Goal: Task Accomplishment & Management: Manage account settings

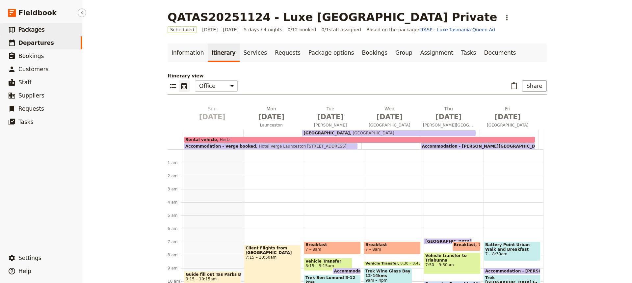
scroll to position [169, 0]
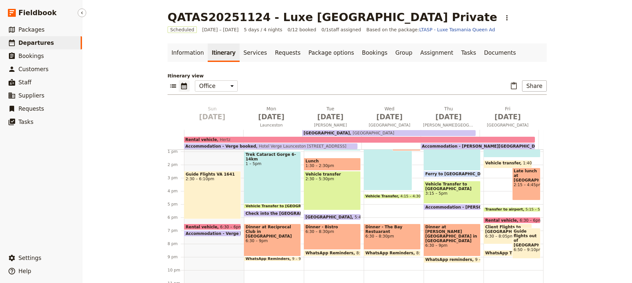
click at [31, 44] on span "Departures" at bounding box center [36, 42] width 36 height 7
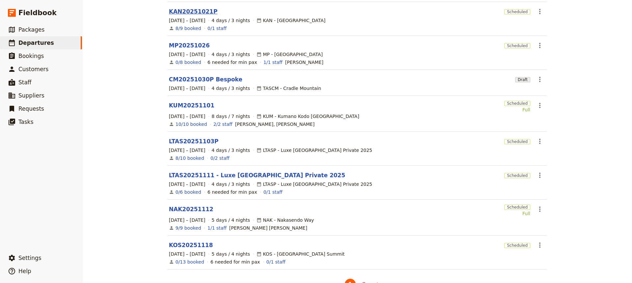
scroll to position [153, 0]
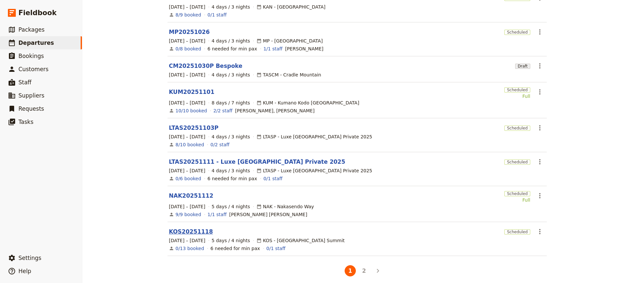
click at [184, 227] on link "KOS20251118" at bounding box center [191, 231] width 44 height 8
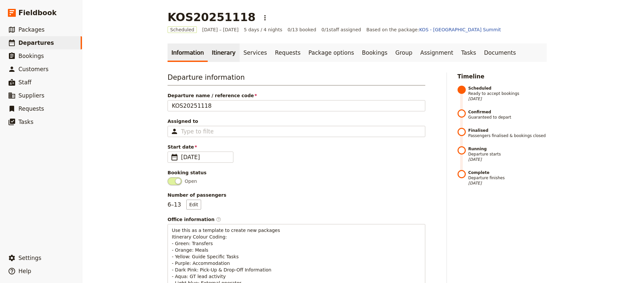
click at [215, 50] on link "Itinerary" at bounding box center [224, 52] width 32 height 18
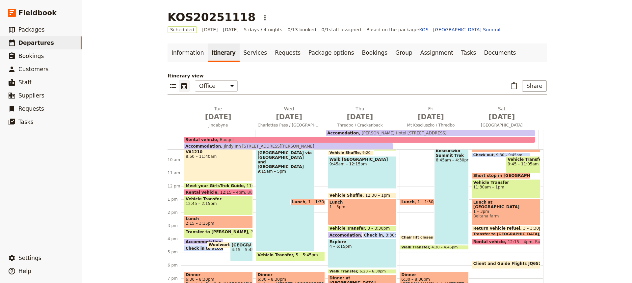
scroll to position [120, 0]
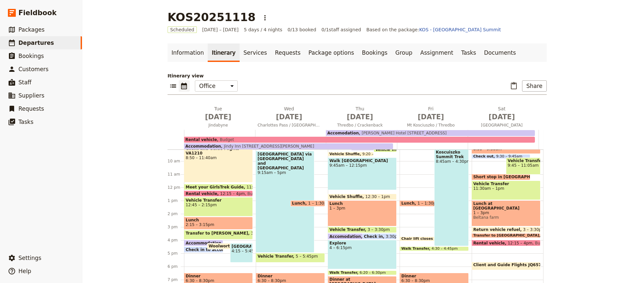
click at [373, 132] on span "[PERSON_NAME] Hotel [STREET_ADDRESS]" at bounding box center [403, 133] width 88 height 5
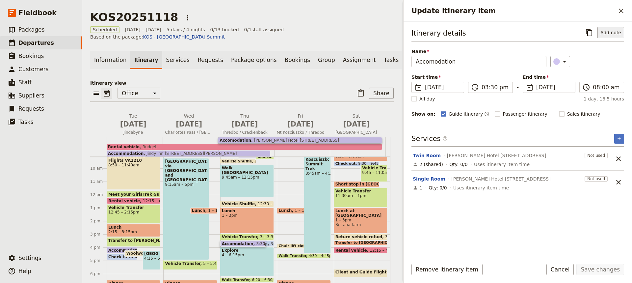
click at [606, 33] on button "Add note" at bounding box center [610, 32] width 27 height 11
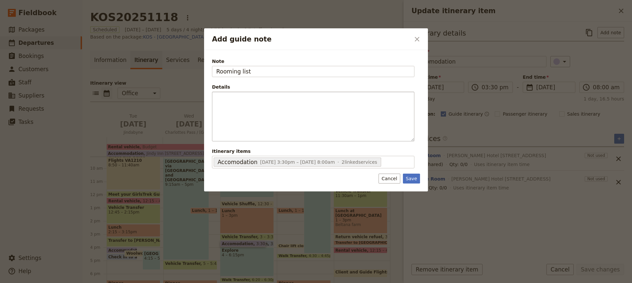
type input "Rooming list"
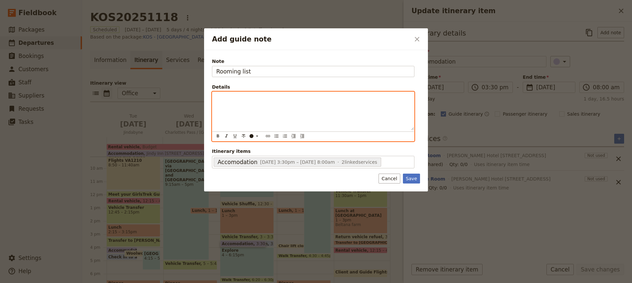
click at [214, 97] on div "Add guide note" at bounding box center [313, 111] width 202 height 38
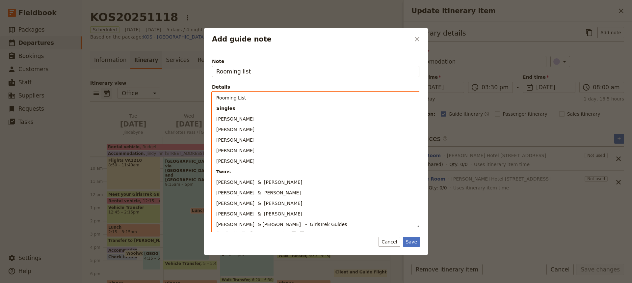
drag, startPoint x: 244, startPoint y: 98, endPoint x: 214, endPoint y: 98, distance: 30.3
click at [214, 98] on div "Rooming List Singles [PERSON_NAME] [PERSON_NAME] [PERSON_NAME] [PERSON_NAME] [P…" at bounding box center [315, 160] width 207 height 136
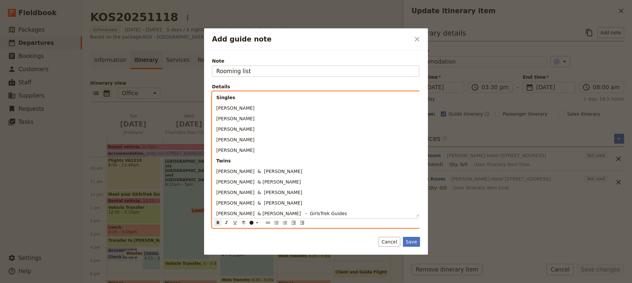
scroll to position [0, 0]
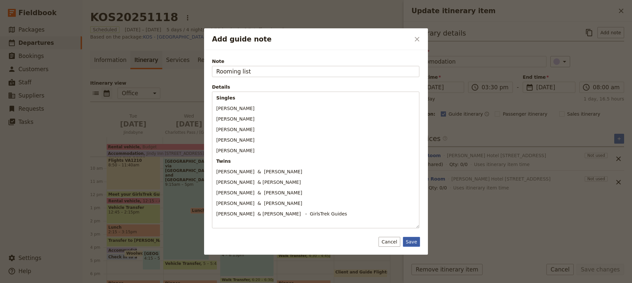
click at [410, 241] on button "Save" at bounding box center [411, 242] width 17 height 10
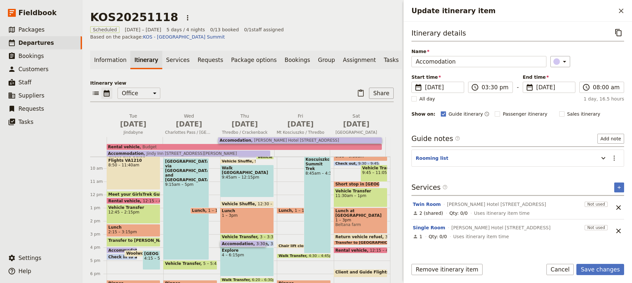
click at [143, 151] on span "Jindy Inn [STREET_ADDRESS][PERSON_NAME]" at bounding box center [189, 153] width 93 height 5
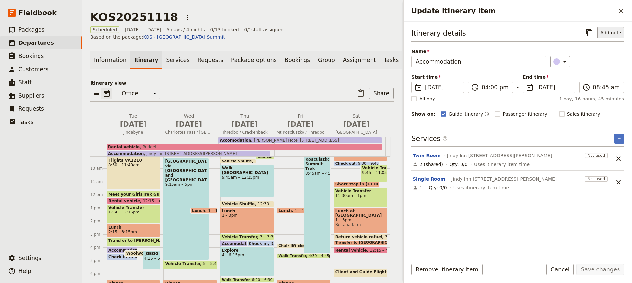
click at [609, 33] on button "Add note" at bounding box center [610, 32] width 27 height 11
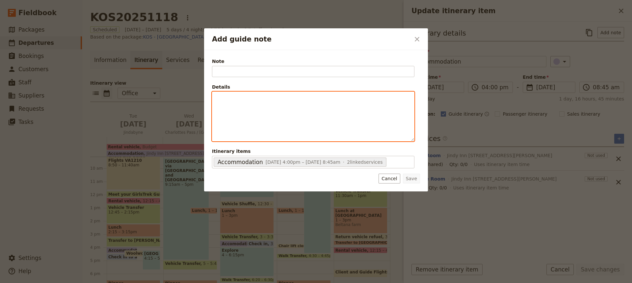
click at [217, 97] on p "Add guide note" at bounding box center [313, 97] width 194 height 7
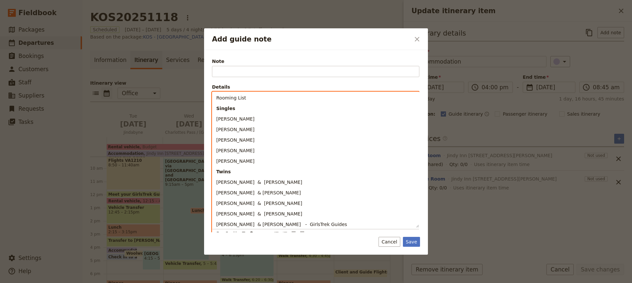
drag, startPoint x: 245, startPoint y: 99, endPoint x: 217, endPoint y: 99, distance: 28.3
click at [217, 99] on p "Rooming List" at bounding box center [315, 97] width 199 height 7
copy span "Rooming List"
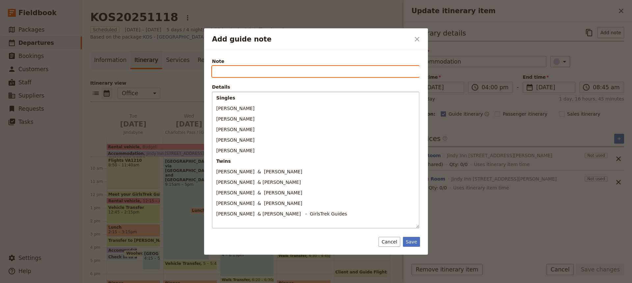
click at [215, 73] on input "Note" at bounding box center [315, 71] width 207 height 11
paste input "Rooming List"
type input "Rooming List"
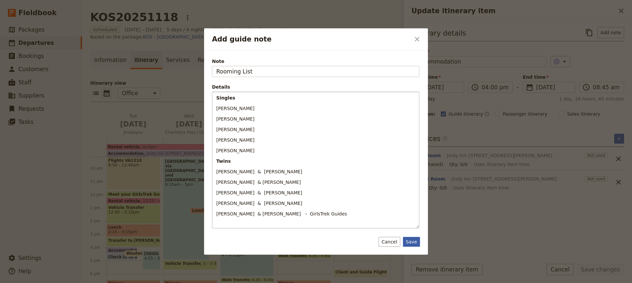
click at [411, 241] on button "Save" at bounding box center [411, 242] width 17 height 10
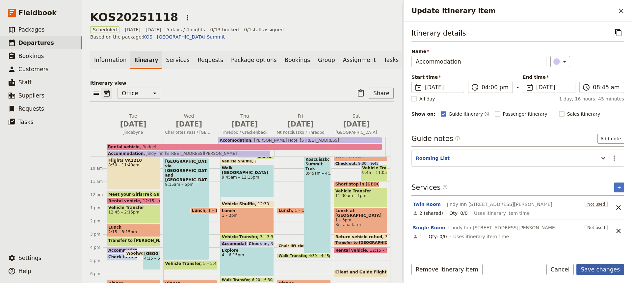
click at [601, 268] on button "Save changes" at bounding box center [600, 268] width 48 height 11
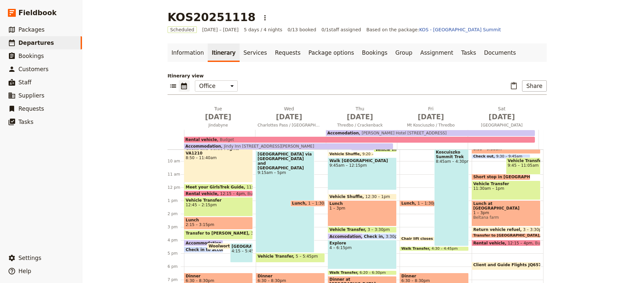
scroll to position [169, 0]
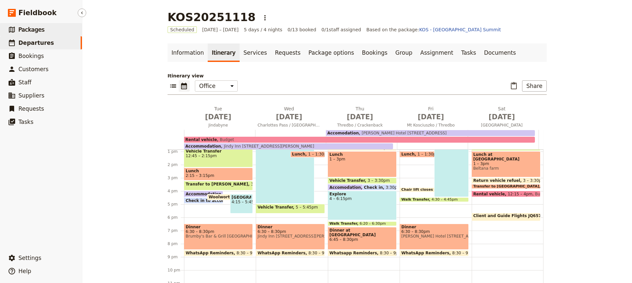
click at [33, 28] on span "Packages" at bounding box center [31, 29] width 26 height 7
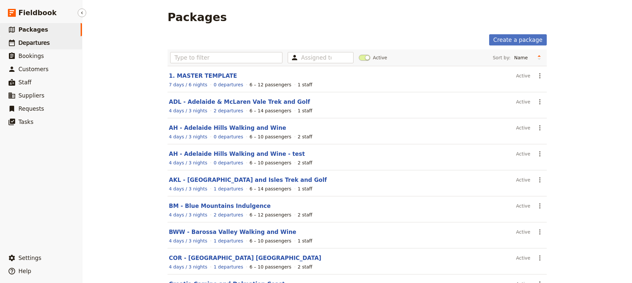
click at [33, 44] on span "Departures" at bounding box center [33, 42] width 31 height 7
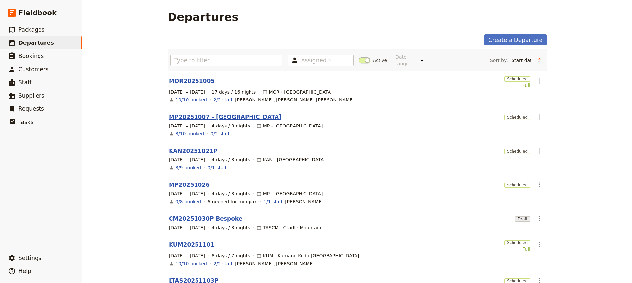
click at [183, 113] on link "MP20251007 - [GEOGRAPHIC_DATA]" at bounding box center [225, 117] width 112 height 8
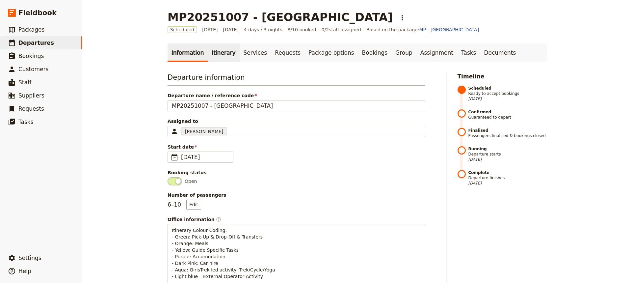
click at [216, 51] on link "Itinerary" at bounding box center [224, 52] width 32 height 18
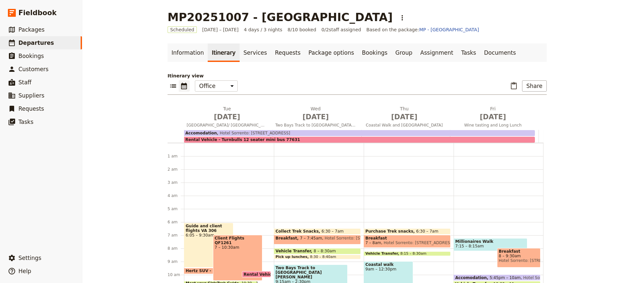
scroll to position [73, 0]
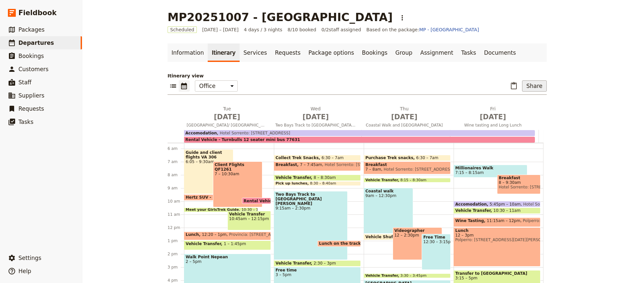
click at [532, 86] on button "Share" at bounding box center [534, 85] width 25 height 11
click at [508, 100] on span "Guide itinerary" at bounding box center [512, 100] width 35 height 7
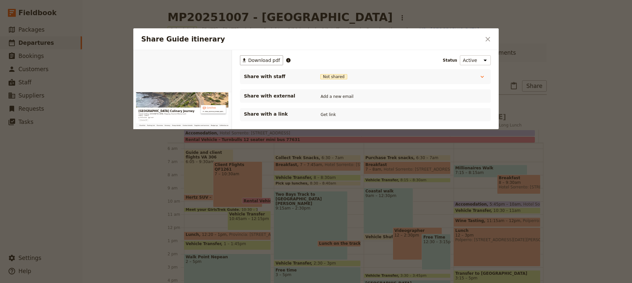
scroll to position [0, 0]
click at [329, 115] on button "Get link" at bounding box center [328, 114] width 18 height 7
click at [385, 115] on button "Get link" at bounding box center [377, 114] width 18 height 7
click at [487, 39] on icon "Close dialog" at bounding box center [487, 39] width 5 height 5
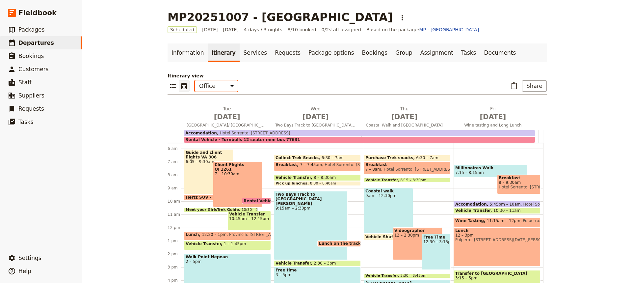
click at [226, 86] on select "Office Guide Passenger Sales" at bounding box center [216, 85] width 43 height 11
select select "STAFF"
click at [195, 80] on select "Office Guide Passenger Sales" at bounding box center [216, 85] width 43 height 11
click at [530, 87] on button "Share" at bounding box center [534, 85] width 25 height 11
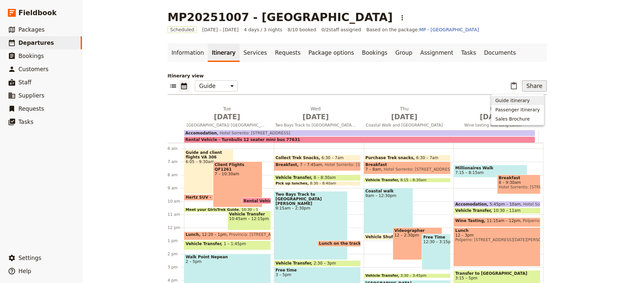
click at [509, 99] on span "Guide itinerary" at bounding box center [512, 100] width 35 height 7
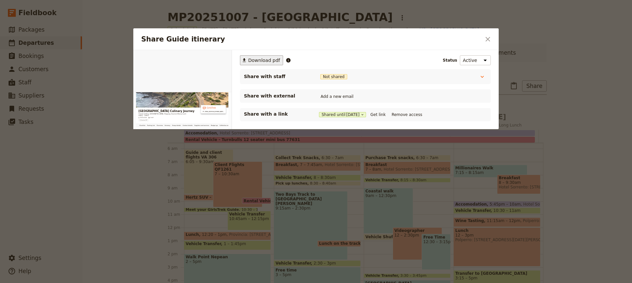
click at [262, 60] on span "Download pdf" at bounding box center [264, 60] width 32 height 7
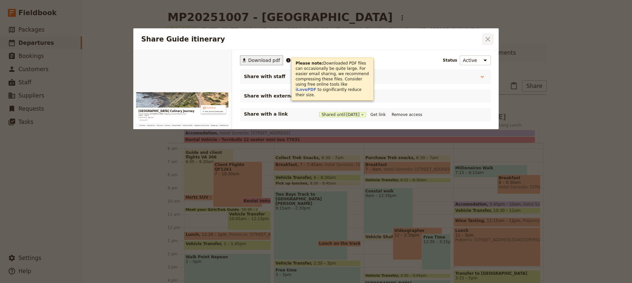
click at [486, 39] on icon "Close dialog" at bounding box center [488, 39] width 8 height 8
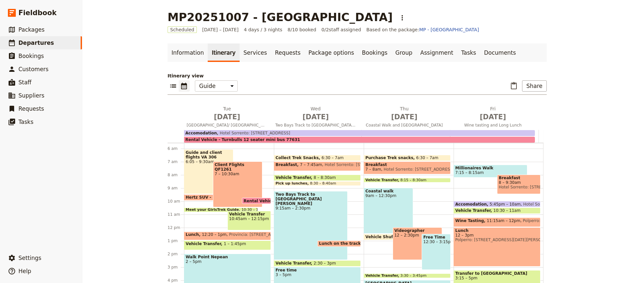
click at [237, 224] on div "Vehicle Transfer 10:45am – 12:15pm" at bounding box center [248, 220] width 43 height 19
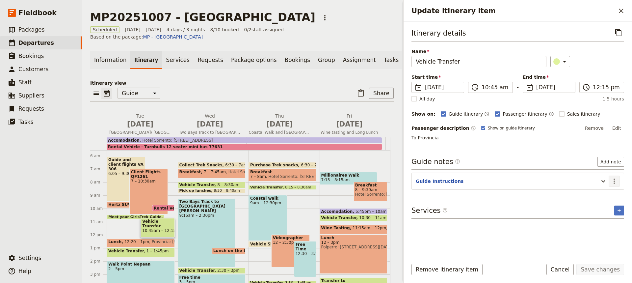
click at [612, 179] on icon "Actions" at bounding box center [614, 181] width 8 height 8
click at [604, 180] on icon "Update itinerary item" at bounding box center [603, 181] width 8 height 8
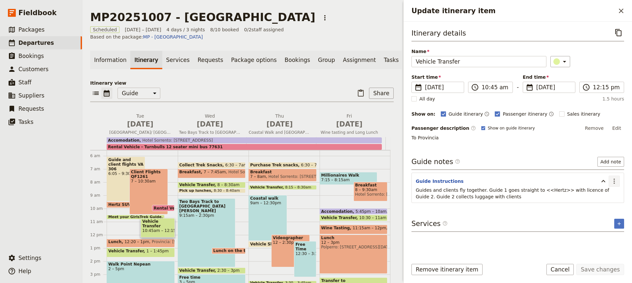
click at [613, 180] on icon "Actions" at bounding box center [614, 181] width 8 height 8
click at [592, 196] on span "Edit note" at bounding box center [595, 195] width 21 height 7
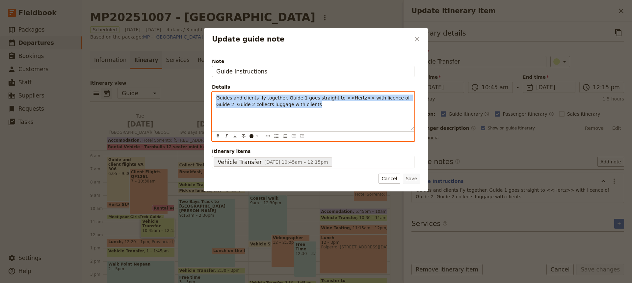
drag, startPoint x: 295, startPoint y: 106, endPoint x: 217, endPoint y: 96, distance: 78.2
click at [217, 96] on p "Guides and clients fly together. Guide 1 goes straight to <<Hertz>> with licenc…" at bounding box center [313, 100] width 194 height 13
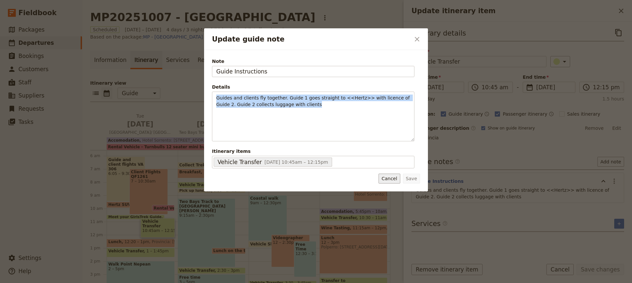
click at [392, 177] on button "Cancel" at bounding box center [388, 178] width 21 height 10
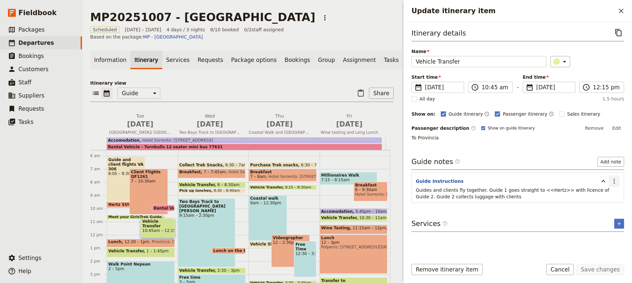
click at [612, 178] on icon "Actions" at bounding box center [614, 181] width 8 height 8
click at [591, 194] on span "Edit note" at bounding box center [595, 195] width 21 height 7
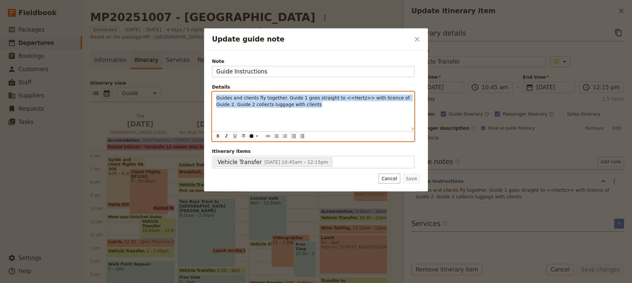
drag, startPoint x: 292, startPoint y: 107, endPoint x: 216, endPoint y: 96, distance: 76.7
click at [216, 96] on div "Guides and clients fly together. Guide 1 goes straight to <<Hertz>> with licenc…" at bounding box center [313, 111] width 202 height 38
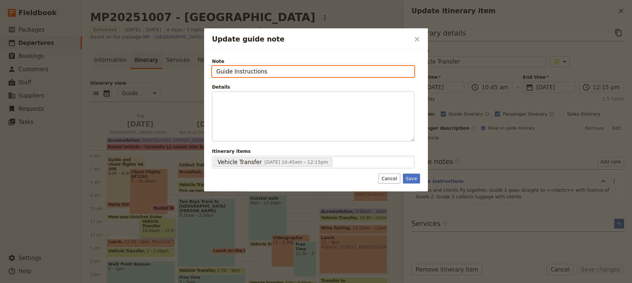
drag, startPoint x: 265, startPoint y: 73, endPoint x: 216, endPoint y: 71, distance: 48.7
click at [216, 71] on input "Guide Instructions" at bounding box center [313, 71] width 202 height 11
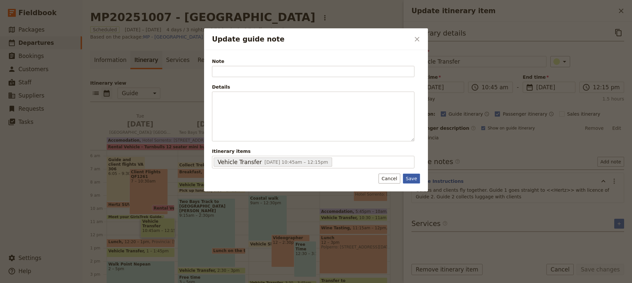
click at [412, 178] on button "Save" at bounding box center [411, 178] width 17 height 10
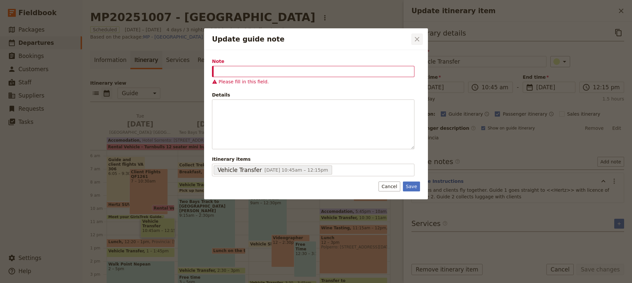
click at [416, 38] on icon "Close dialog" at bounding box center [417, 39] width 8 height 8
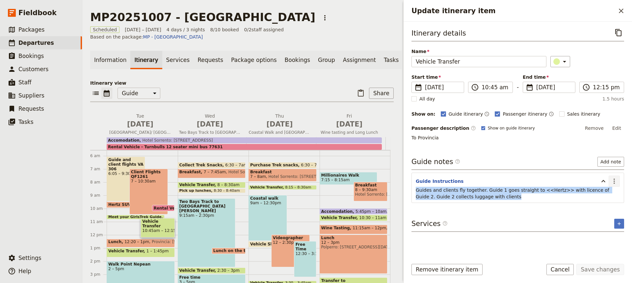
drag, startPoint x: 473, startPoint y: 196, endPoint x: 614, endPoint y: 180, distance: 142.1
click at [614, 180] on section "Guide Instructions ​ Guides and clients fly together. Guide 1 goes straight to …" at bounding box center [517, 187] width 212 height 30
click at [614, 180] on icon "Actions" at bounding box center [614, 181] width 8 height 8
click at [598, 204] on span "Remove note" at bounding box center [600, 204] width 31 height 7
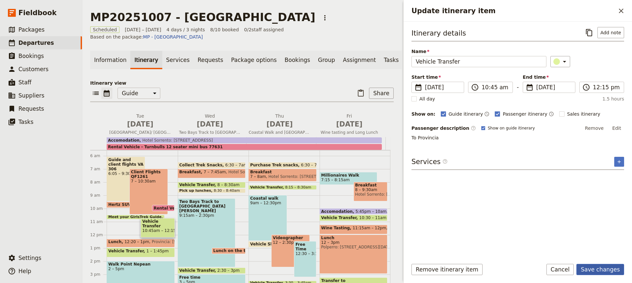
click at [593, 267] on button "Save changes" at bounding box center [600, 268] width 48 height 11
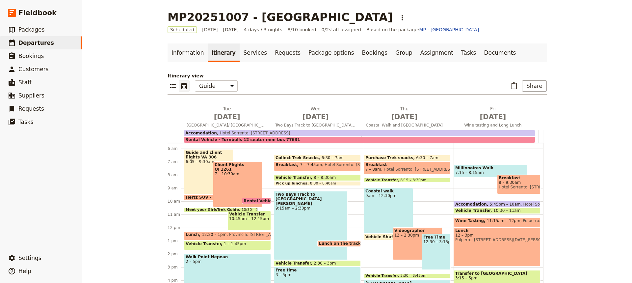
click at [199, 209] on span at bounding box center [220, 210] width 73 height 3
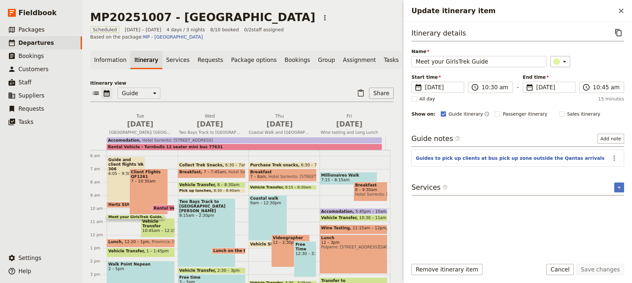
click at [116, 202] on span "Hertz SUV - L3230552935" at bounding box center [138, 204] width 60 height 5
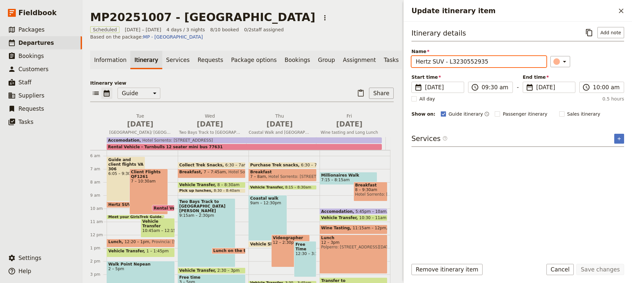
click at [486, 62] on input "Hertz SUV - L3230552935" at bounding box center [478, 61] width 135 height 11
type input "Hertz SUV - L3230552935 [PERSON_NAME]"
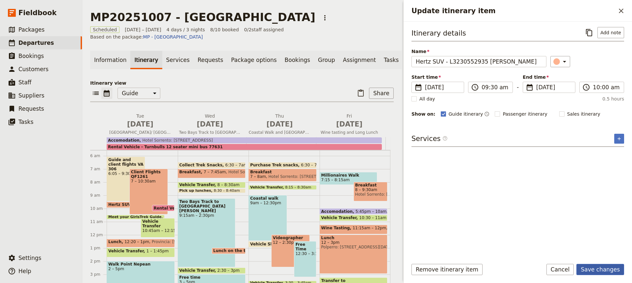
click at [595, 268] on button "Save changes" at bounding box center [600, 268] width 48 height 11
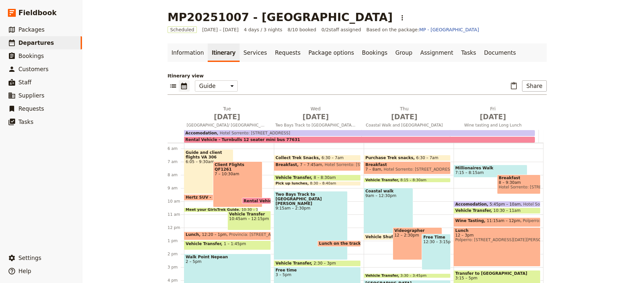
click at [252, 202] on span "Rental Vehicle - Turnbulls 12 seater mini bus 77631" at bounding box center [301, 200] width 117 height 4
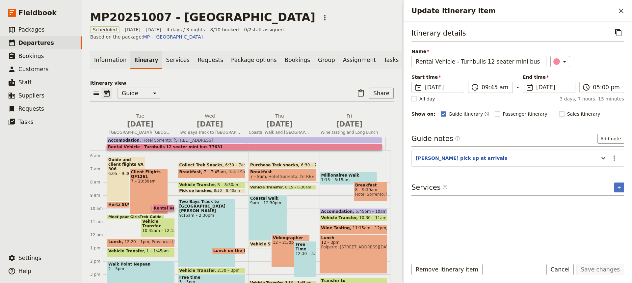
click at [129, 239] on span "12:20 – 1pm" at bounding box center [136, 242] width 25 height 7
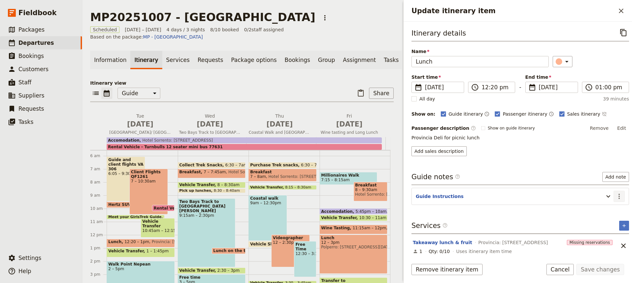
click at [615, 195] on icon "Actions" at bounding box center [619, 196] width 8 height 8
click at [592, 208] on span "Edit note" at bounding box center [595, 210] width 21 height 7
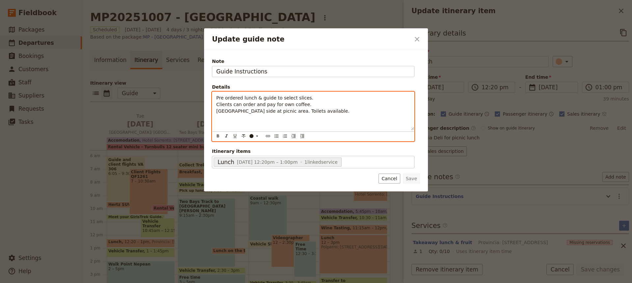
click at [218, 120] on div "Pre ordered lunch & guide to select slices. Clients can order and pay for own c…" at bounding box center [313, 111] width 202 height 38
click at [320, 110] on p "Pre ordered lunch & guide to select slices. Clients can order and pay for own c…" at bounding box center [313, 104] width 194 height 20
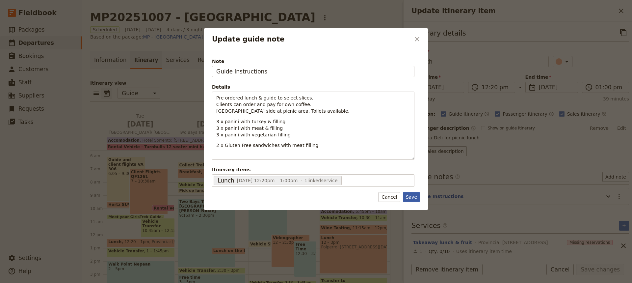
click at [411, 194] on button "Save" at bounding box center [411, 197] width 17 height 10
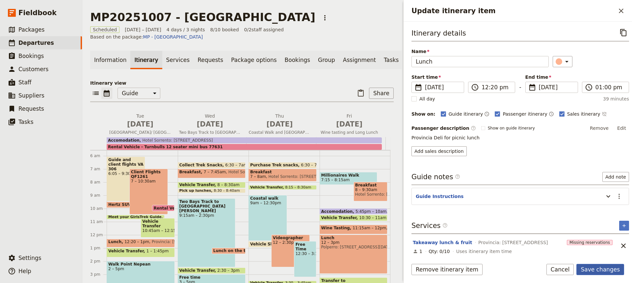
click at [592, 270] on button "Save changes" at bounding box center [600, 268] width 48 height 11
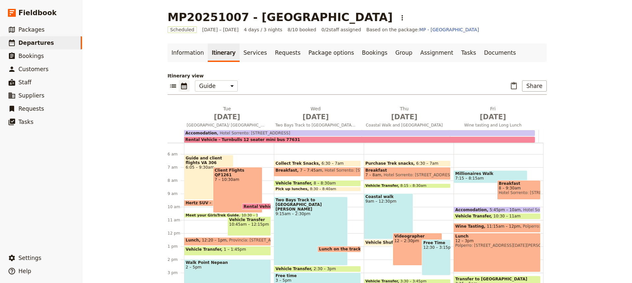
scroll to position [67, 0]
click at [453, 164] on div "Millionaires Walk 7:15 – 8:15am Breakfast 8 – 9:30am Hotel Sorrento: 5-[GEOGRAP…" at bounding box center [498, 233] width 90 height 316
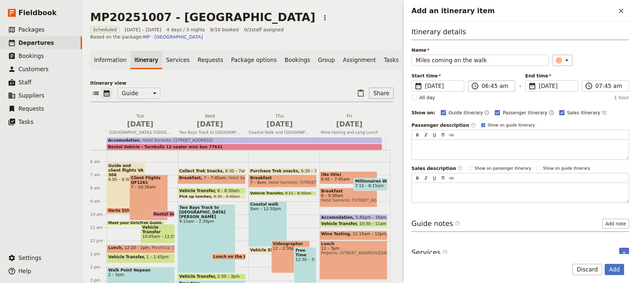
type input "Miles coming on the walk"
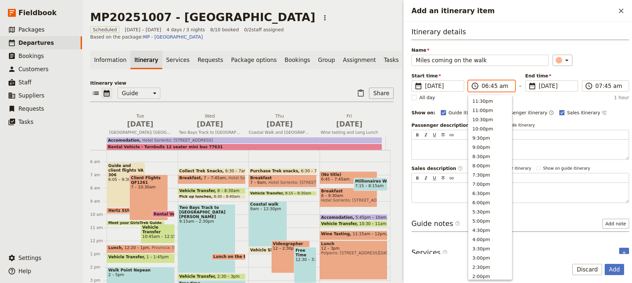
click at [491, 87] on input "06:45 am" at bounding box center [495, 86] width 29 height 8
click at [477, 144] on button "7:00am" at bounding box center [489, 145] width 43 height 9
type input "07:00 am"
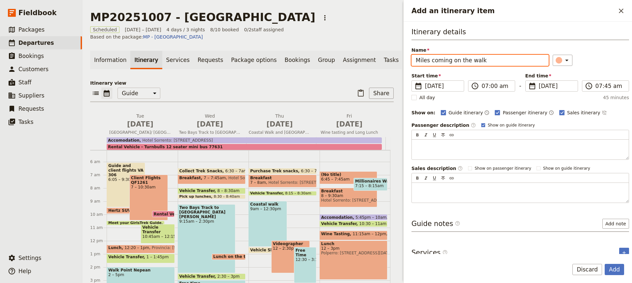
click at [448, 61] on input "Miles coming on the walk" at bounding box center [479, 60] width 137 height 11
type input "Miles meeting us on the walk"
click at [559, 110] on rect "Add an itinerary item" at bounding box center [561, 112] width 5 height 5
click at [559, 109] on input "Sales itinerary" at bounding box center [559, 109] width 0 height 0
checkbox input "false"
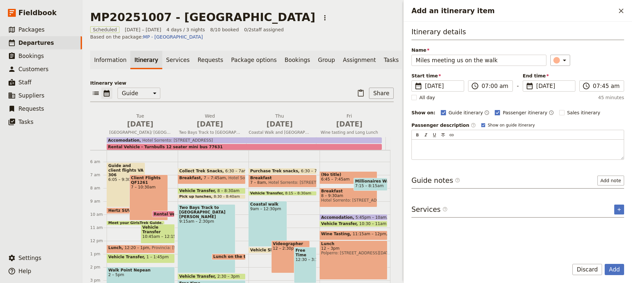
click at [495, 112] on rect "Add an itinerary item" at bounding box center [497, 112] width 5 height 5
click at [494, 109] on input "Passenger itinerary" at bounding box center [494, 109] width 0 height 0
checkbox input "false"
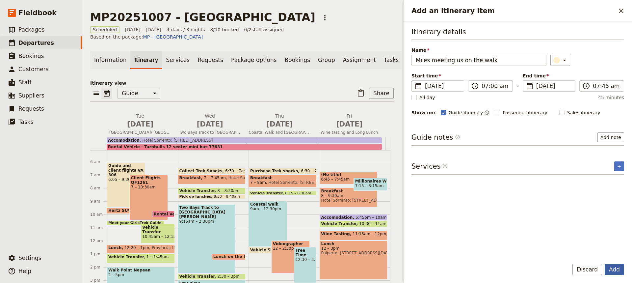
click at [610, 269] on button "Add" at bounding box center [613, 268] width 19 height 11
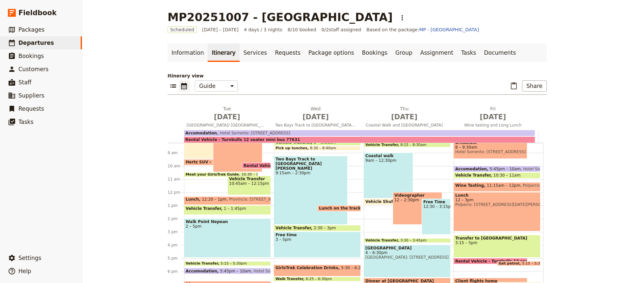
scroll to position [109, 0]
click at [479, 212] on div "Lunch 12 – 3pm Polperro: [STREET_ADDRESS][DATE][PERSON_NAME][DATE][PERSON_NAME]" at bounding box center [496, 210] width 87 height 39
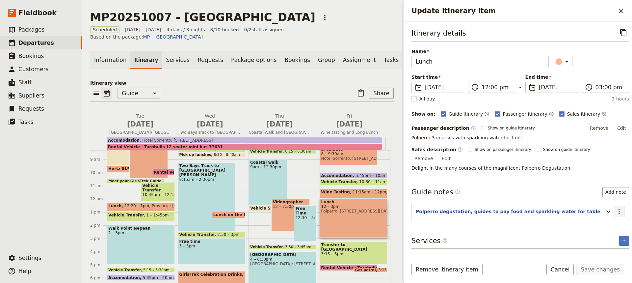
click at [615, 207] on icon "Actions" at bounding box center [619, 211] width 8 height 8
click at [591, 218] on span "Edit note" at bounding box center [595, 218] width 21 height 7
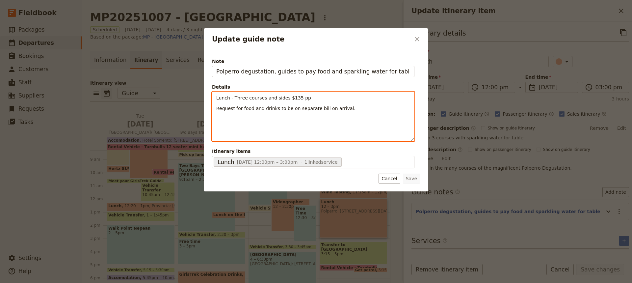
click at [217, 116] on div "Lunch - Three courses and sides $135 pp Request for food and drinks to be on se…" at bounding box center [313, 116] width 202 height 49
click at [339, 110] on p "Request for food and drinks to be on separate bill on arrival." at bounding box center [313, 108] width 194 height 7
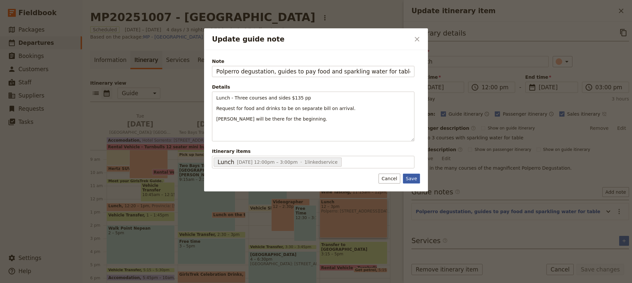
click at [407, 180] on button "Save" at bounding box center [411, 178] width 17 height 10
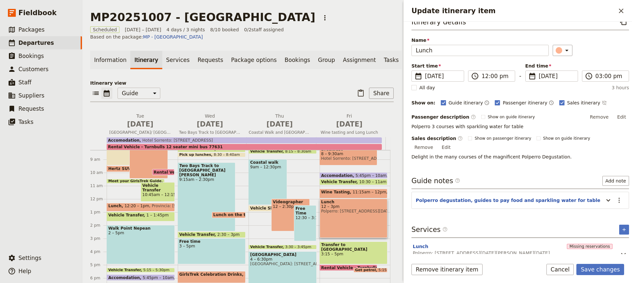
scroll to position [11, 0]
click at [597, 265] on button "Save changes" at bounding box center [600, 268] width 48 height 11
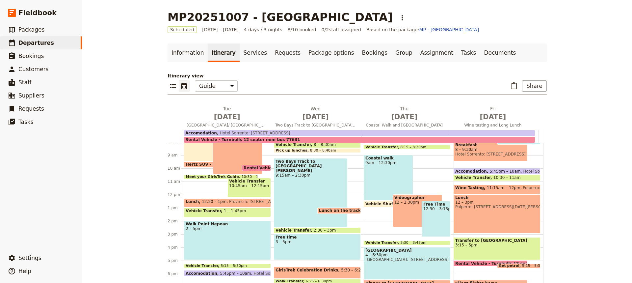
scroll to position [107, 0]
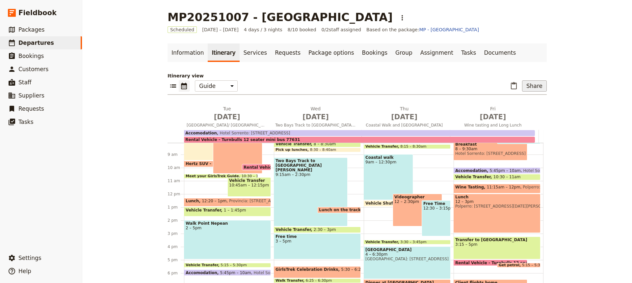
click at [527, 86] on button "Share" at bounding box center [534, 85] width 25 height 11
click at [509, 100] on span "Guide itinerary" at bounding box center [512, 100] width 35 height 7
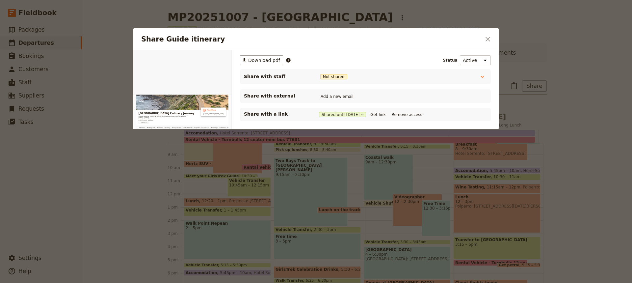
scroll to position [0, 0]
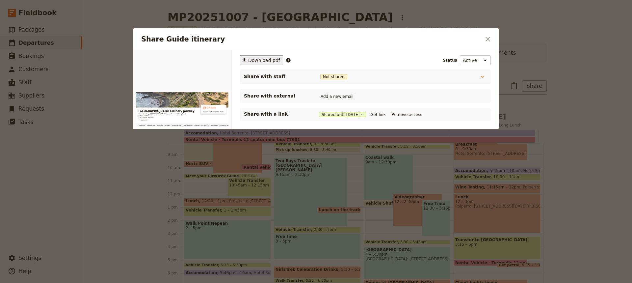
click at [262, 58] on span "Download pdf" at bounding box center [264, 60] width 32 height 7
